Goal: Task Accomplishment & Management: Manage account settings

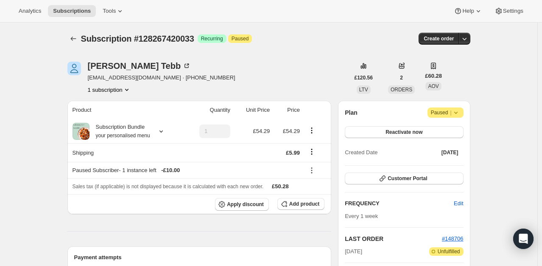
click at [459, 116] on span "Attention Paused |" at bounding box center [446, 112] width 36 height 10
click at [451, 129] on span "Cancel subscription" at bounding box center [449, 129] width 48 height 6
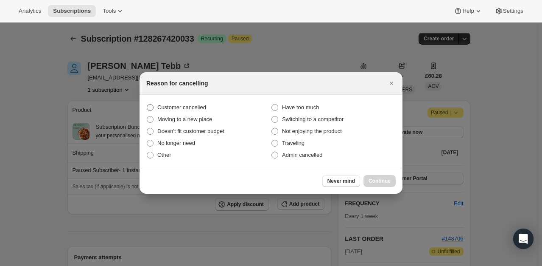
click at [200, 105] on span "Customer cancelled" at bounding box center [181, 107] width 49 height 6
click at [147, 104] on input "Customer cancelled" at bounding box center [147, 104] width 0 height 0
radio input "true"
click at [375, 177] on span "Continue" at bounding box center [380, 180] width 22 height 7
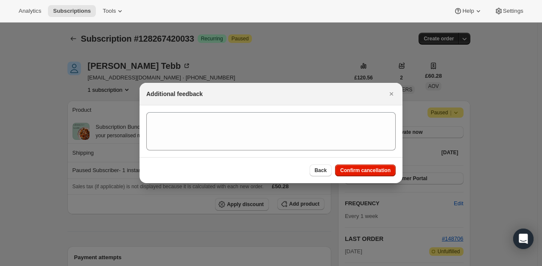
click at [361, 176] on div "Back Confirm cancellation" at bounding box center [271, 170] width 263 height 26
click at [358, 174] on button "Confirm cancellation" at bounding box center [365, 170] width 61 height 12
